Goal: Find specific page/section: Find specific page/section

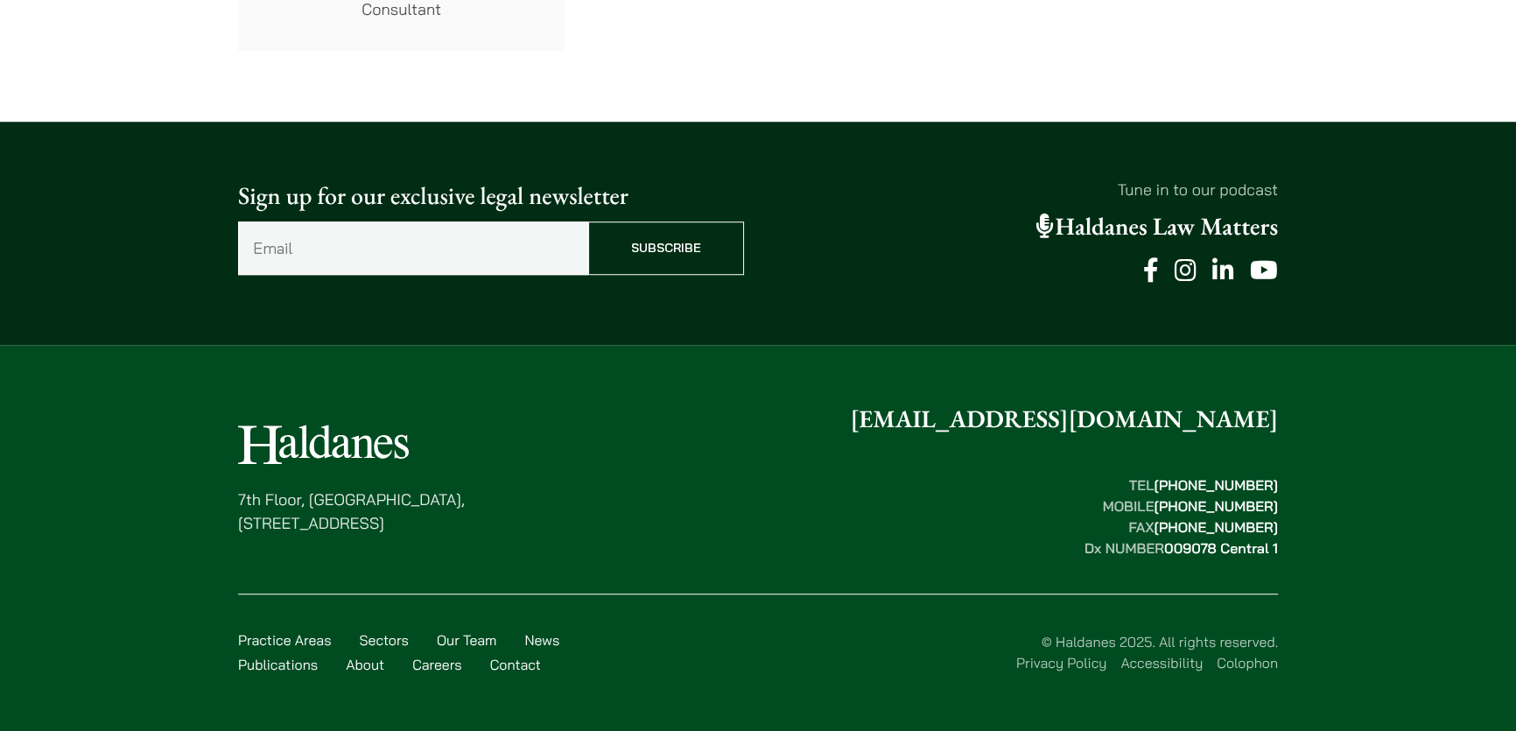
scroll to position [11646, 0]
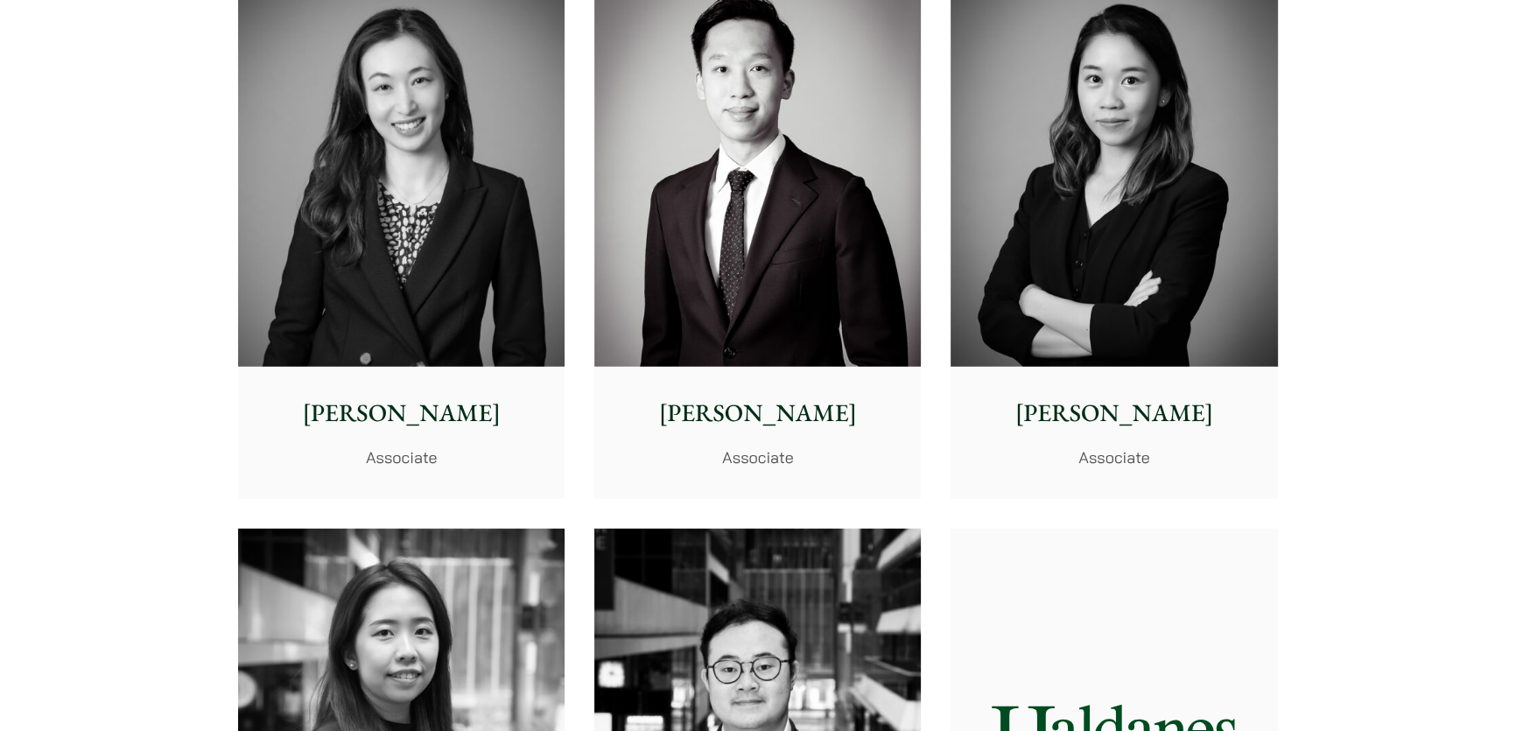
scroll to position [5328, 0]
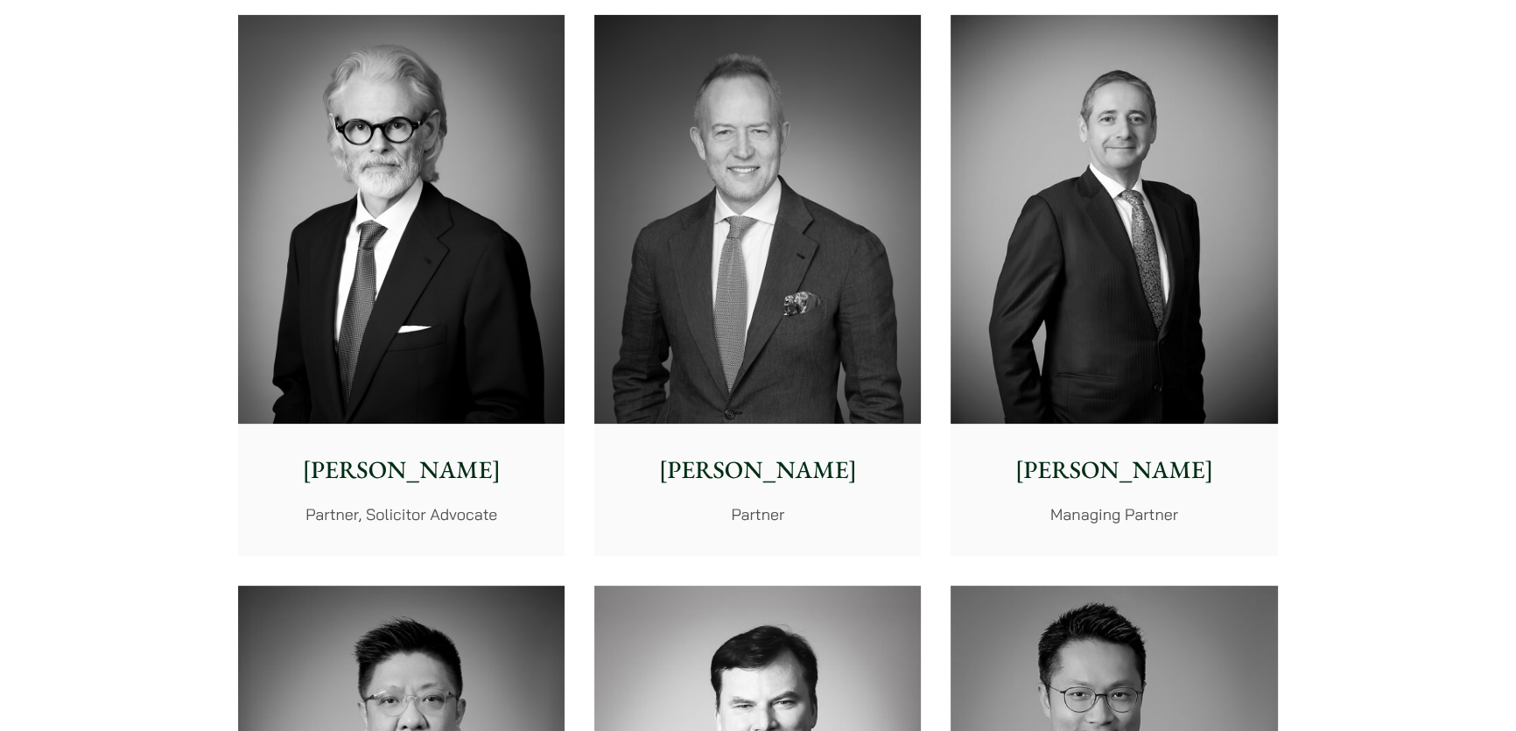
scroll to position [0, 0]
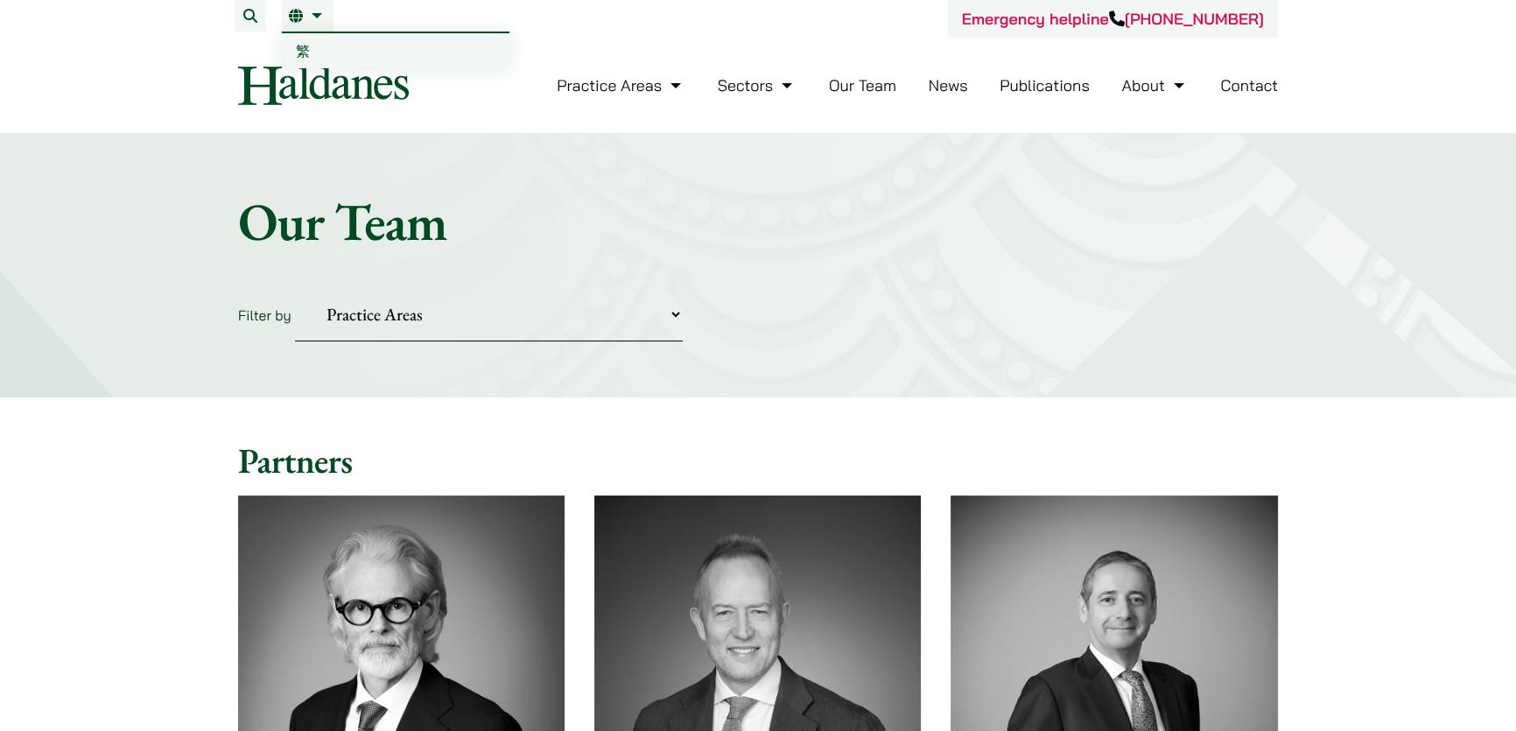
click at [282, 65] on link "繁" at bounding box center [396, 50] width 228 height 35
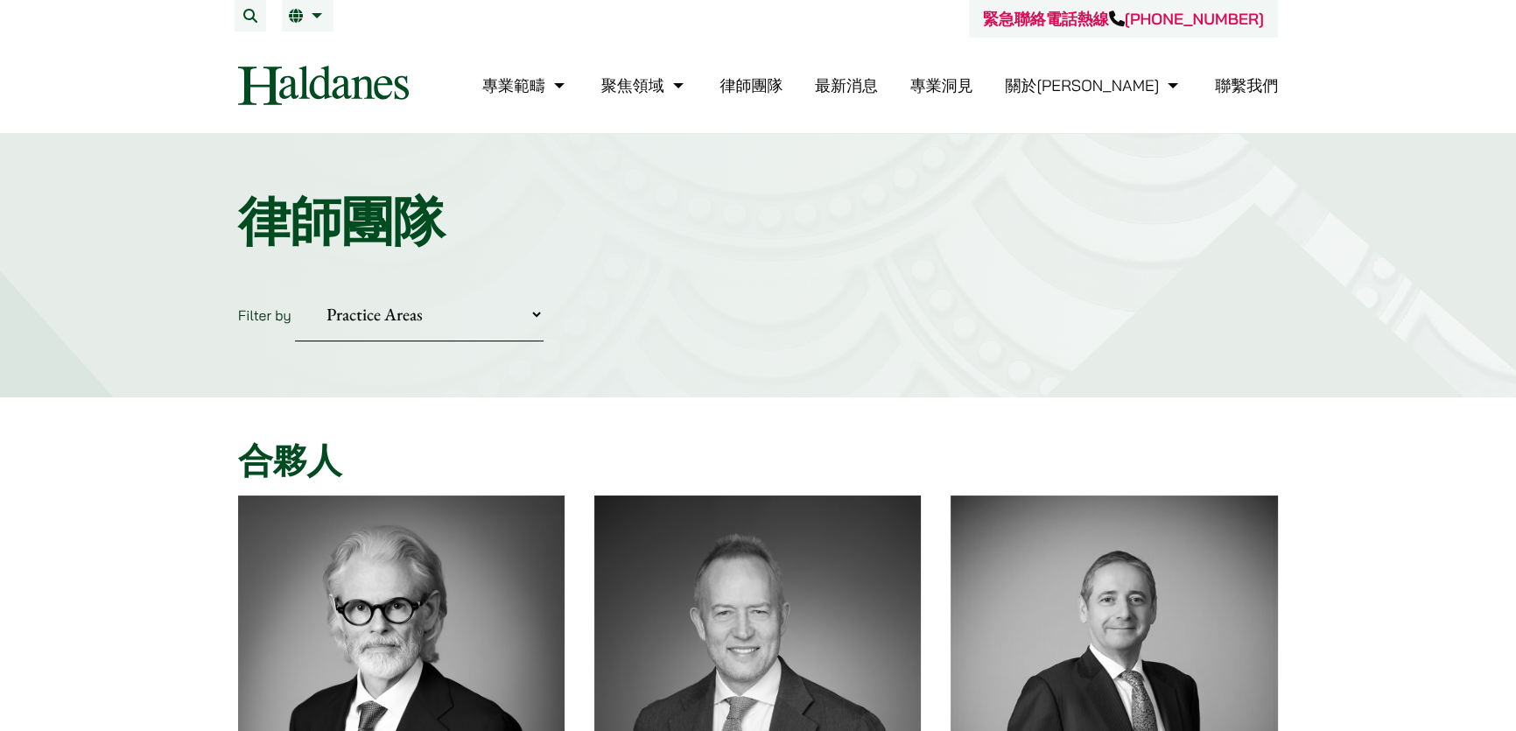
click at [238, 88] on img at bounding box center [323, 85] width 171 height 39
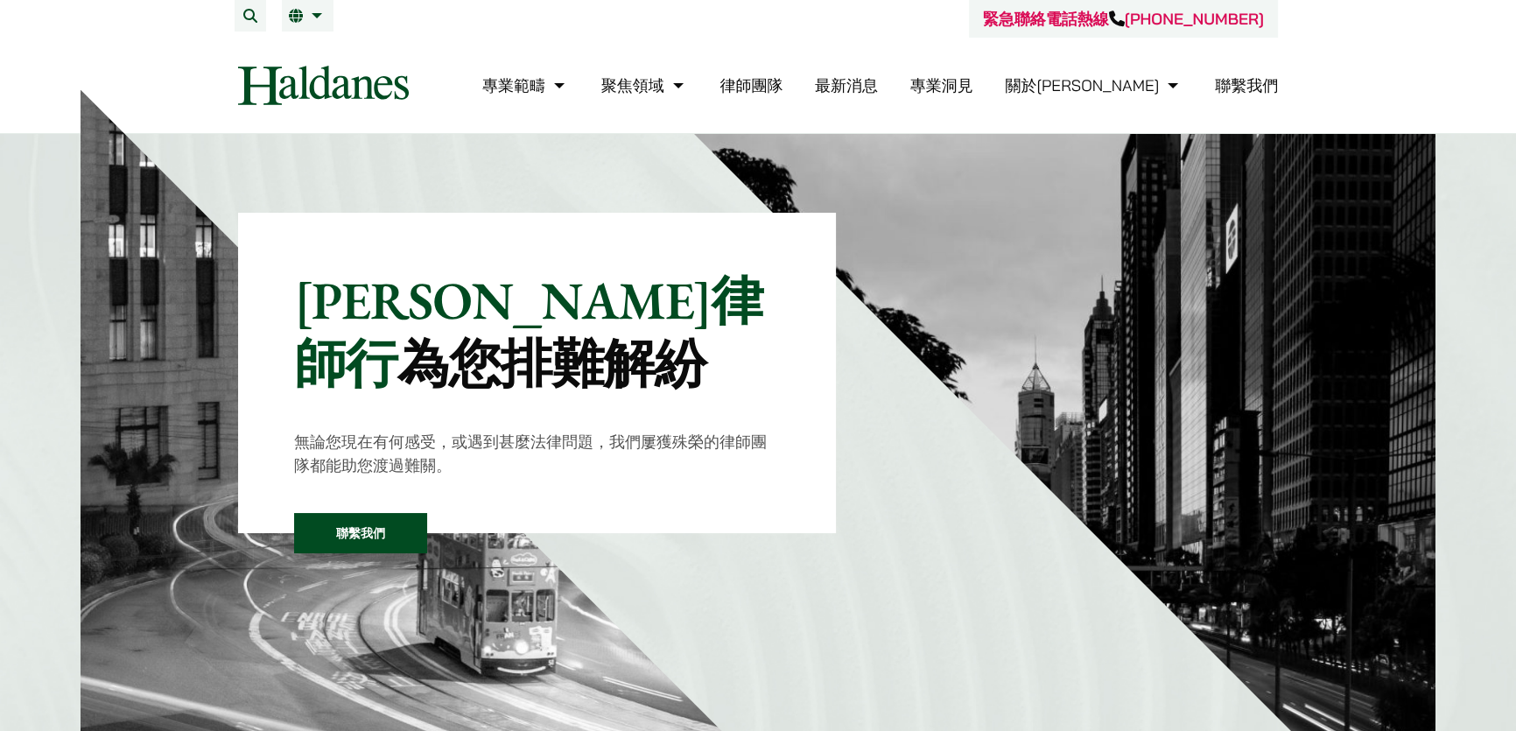
click at [294, 371] on p "何敦律師行 為您排難解紛" at bounding box center [537, 332] width 486 height 126
click at [782, 95] on link "律師團隊" at bounding box center [750, 85] width 63 height 20
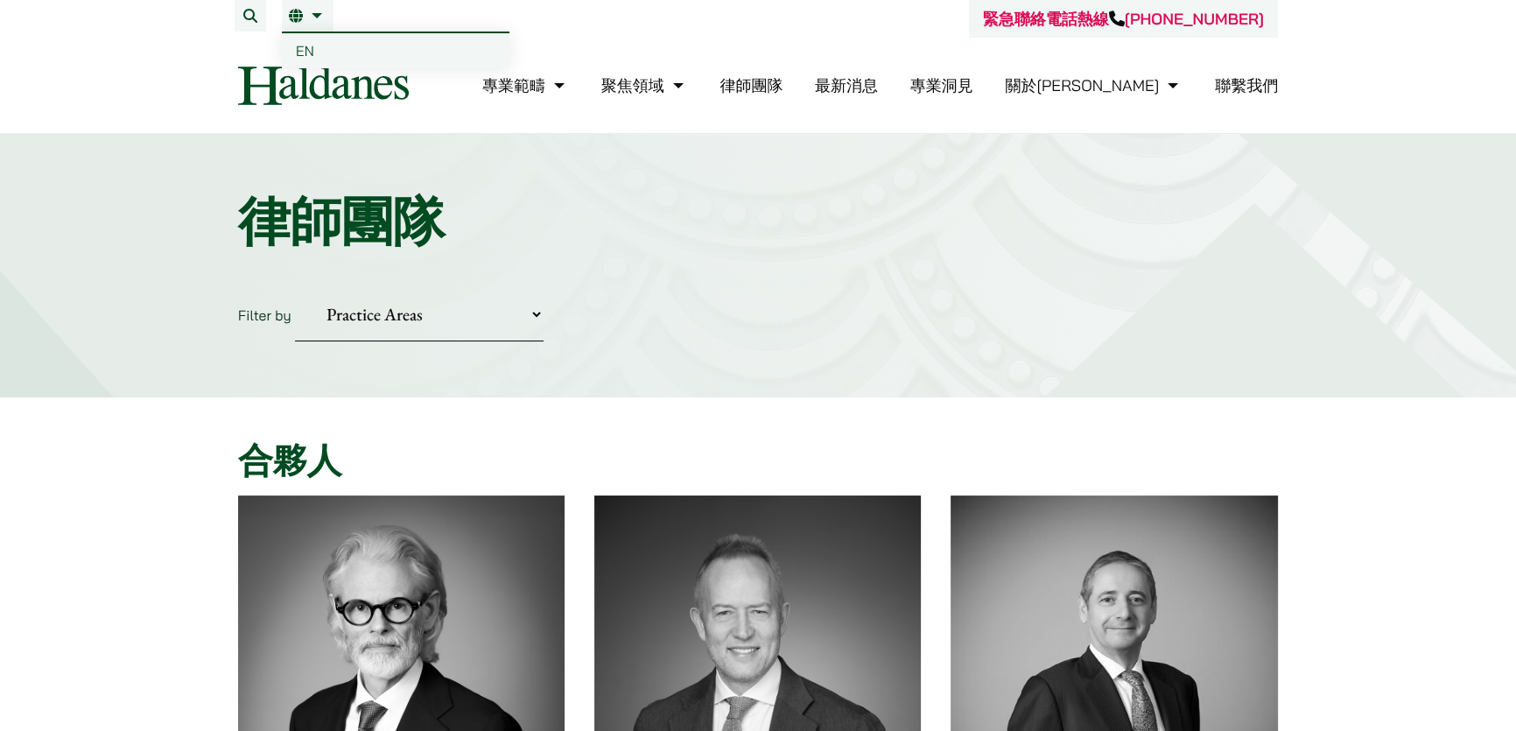
click at [289, 18] on link "繁" at bounding box center [308, 16] width 38 height 14
click at [296, 60] on span "EN" at bounding box center [305, 51] width 18 height 18
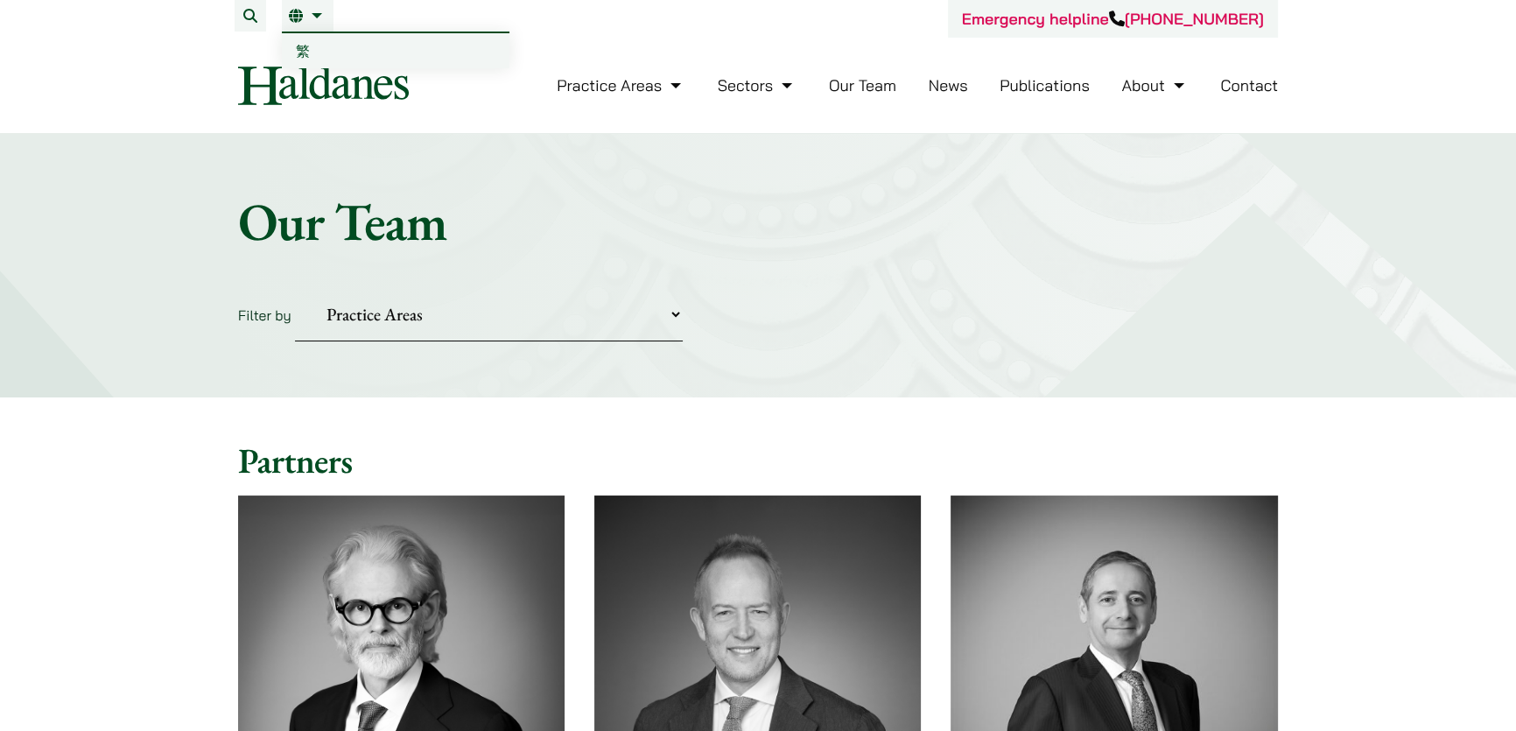
click at [282, 51] on link "繁" at bounding box center [396, 50] width 228 height 35
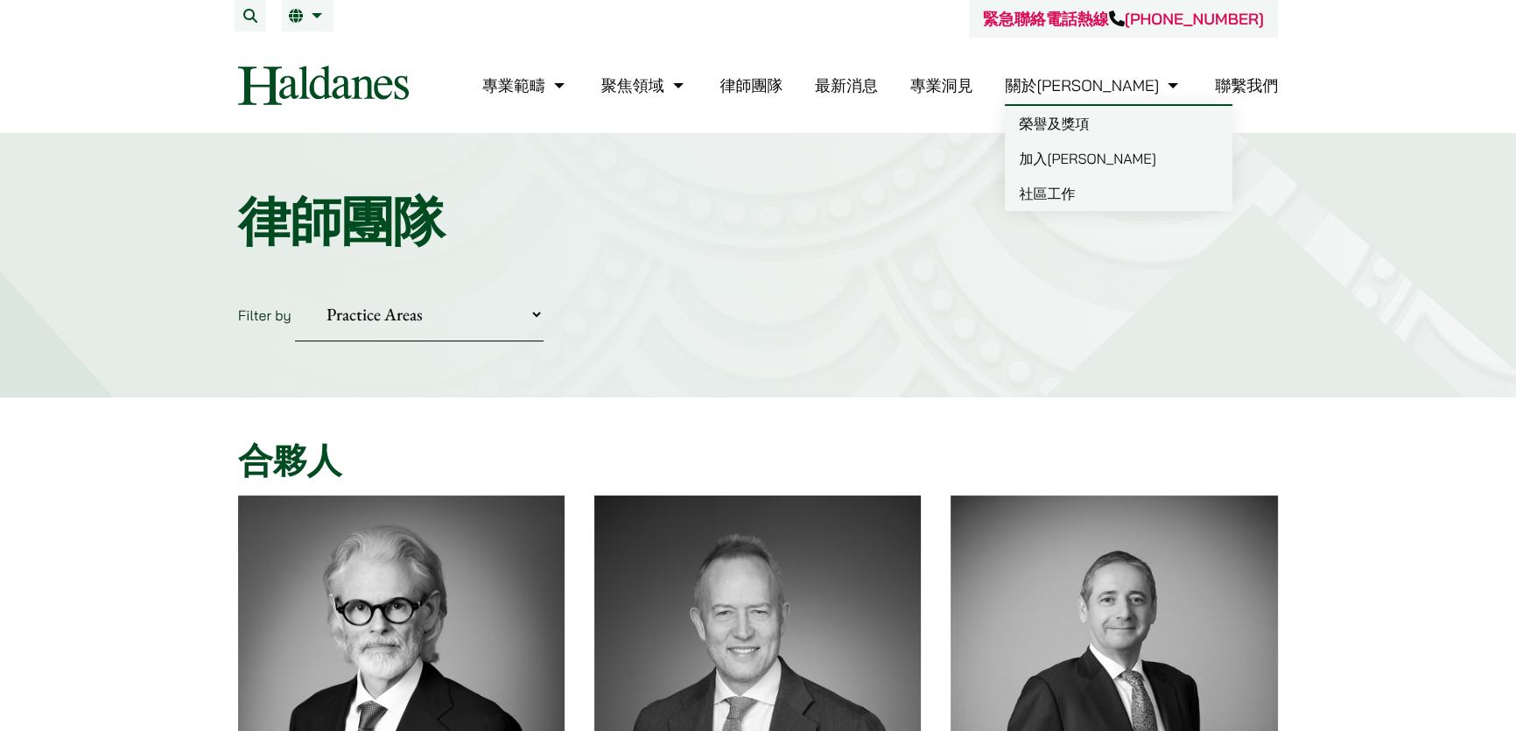
click at [1182, 95] on link "關於[PERSON_NAME]" at bounding box center [1094, 85] width 178 height 20
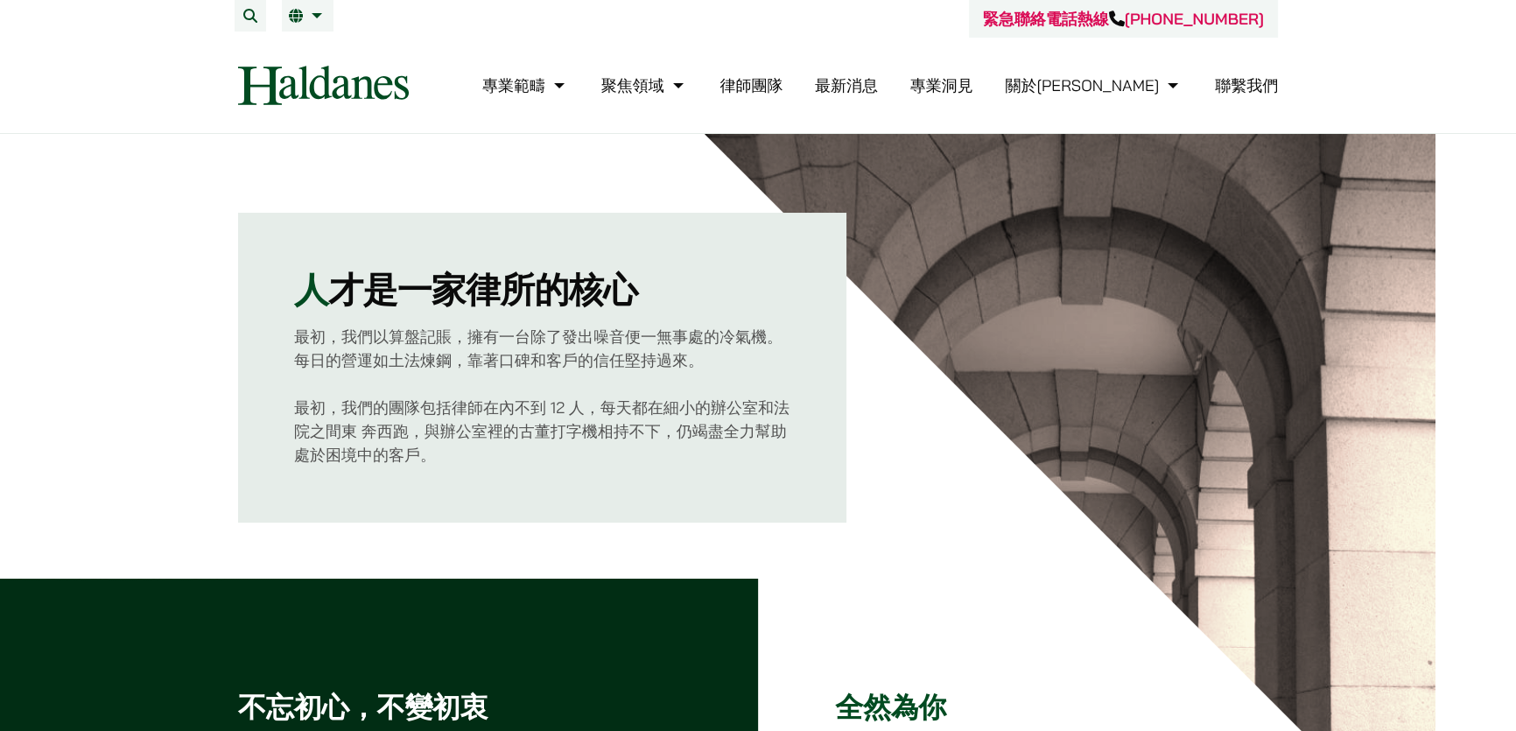
click at [973, 95] on link "專業洞見" at bounding box center [941, 85] width 63 height 20
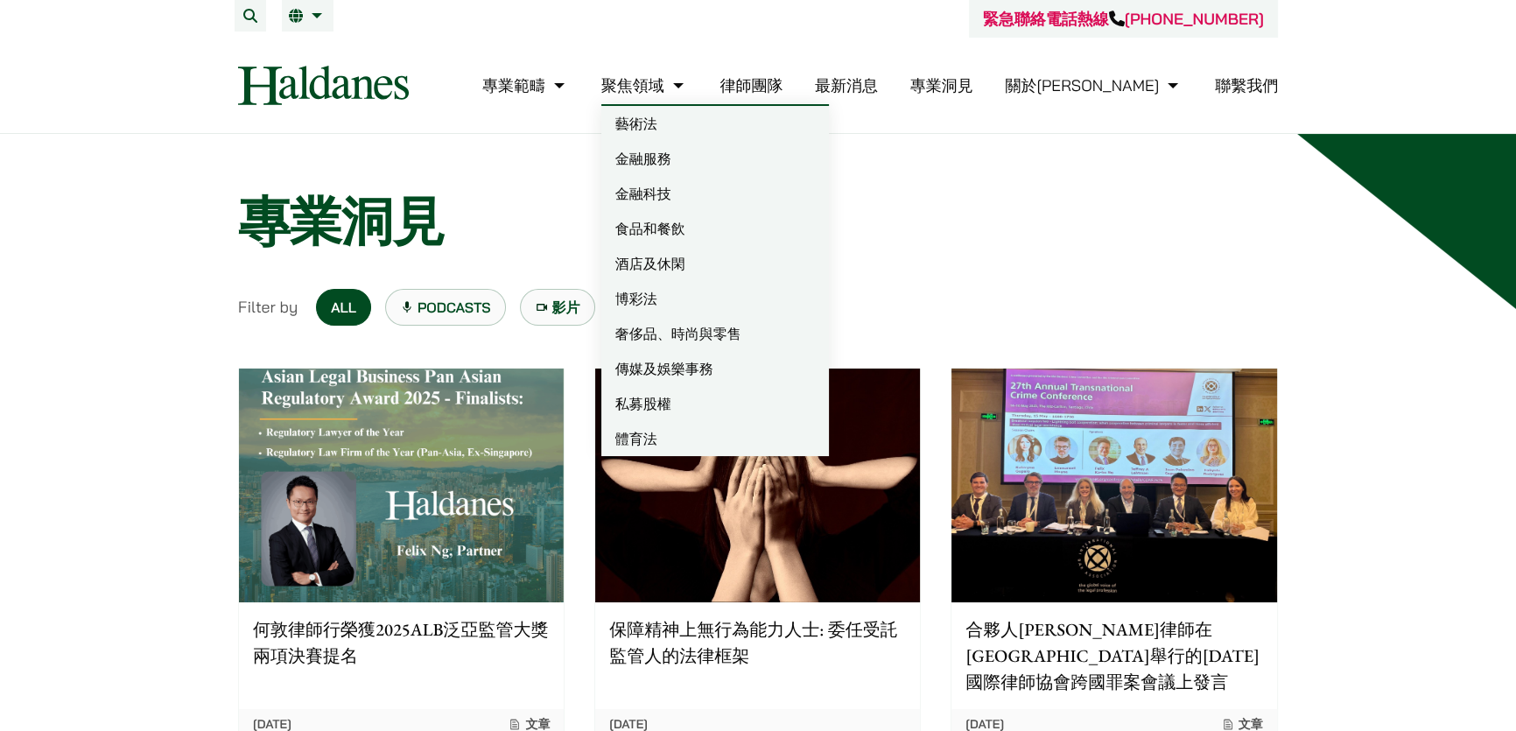
click at [782, 95] on link "律師團隊" at bounding box center [750, 85] width 63 height 20
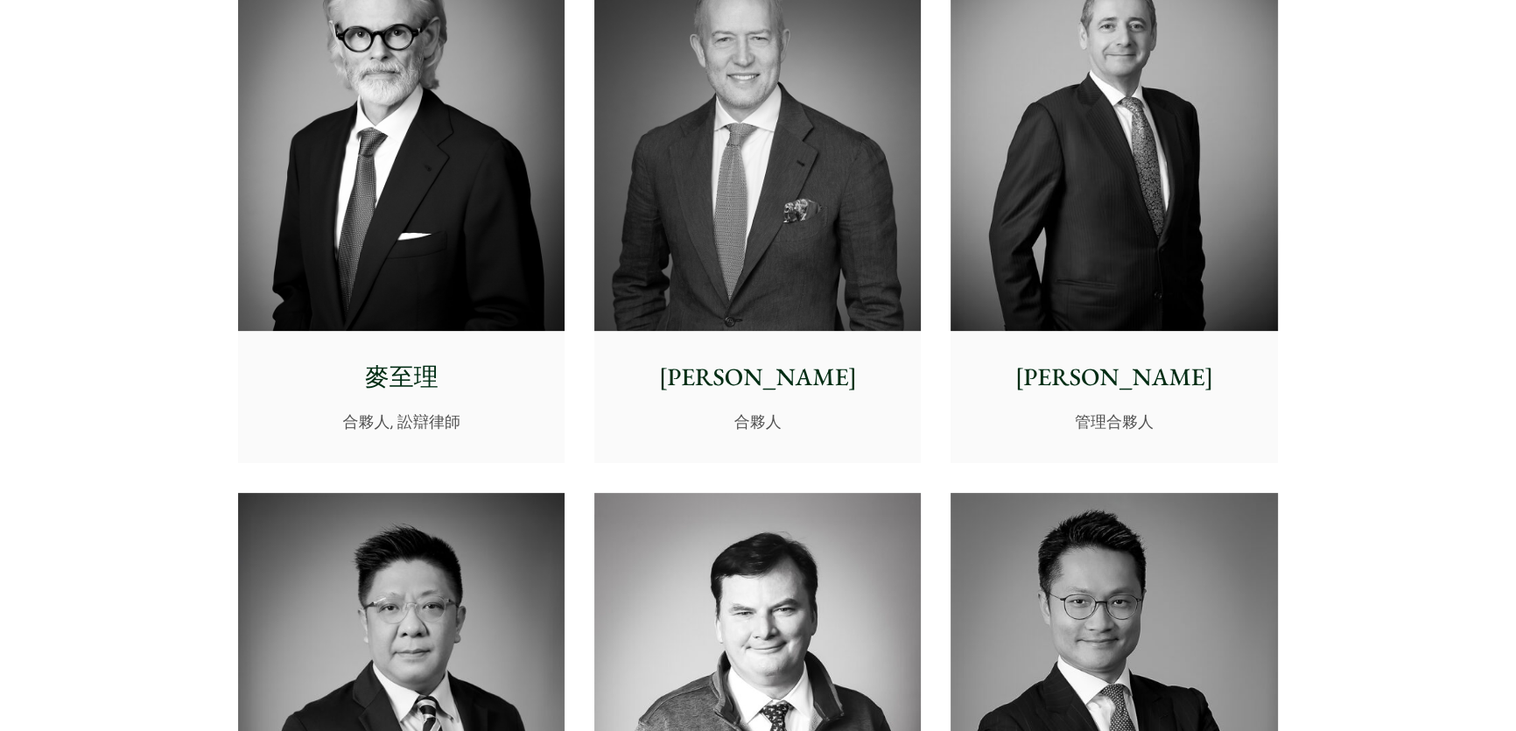
scroll to position [557, 0]
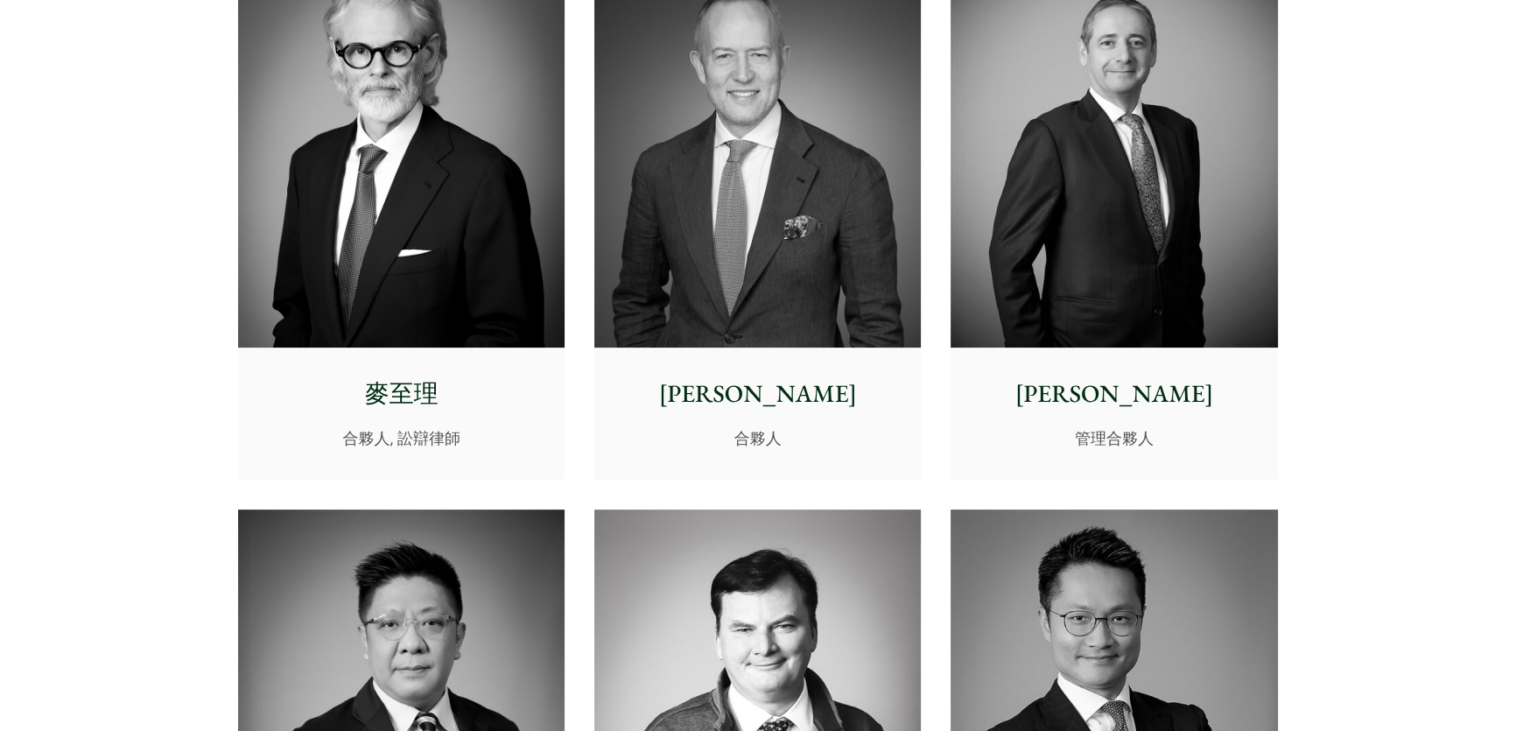
click at [341, 297] on img at bounding box center [401, 143] width 326 height 409
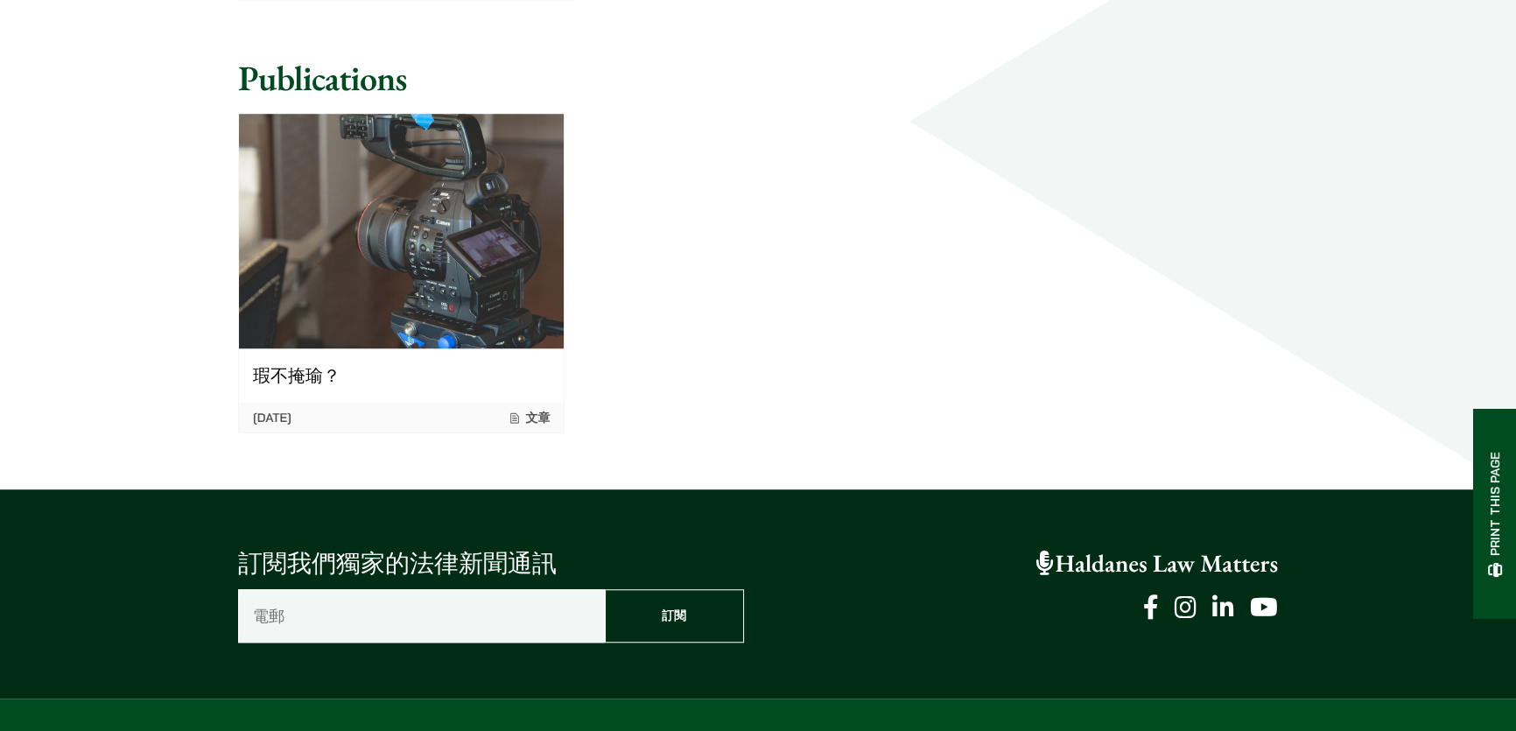
scroll to position [1989, 0]
